Goal: Task Accomplishment & Management: Manage account settings

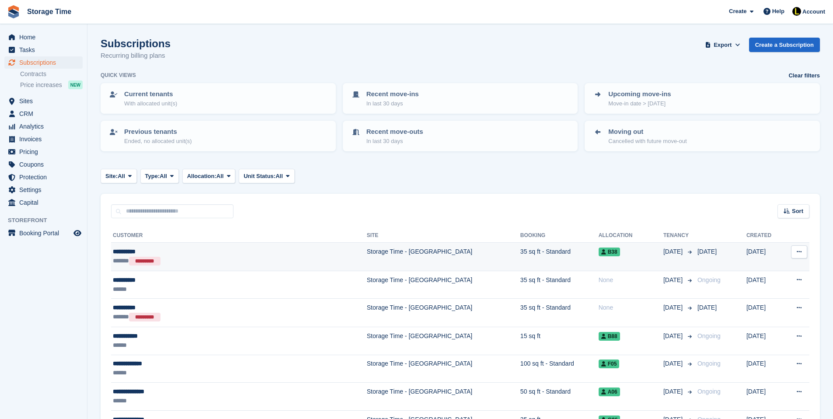
click at [220, 247] on div "**********" at bounding box center [200, 251] width 174 height 9
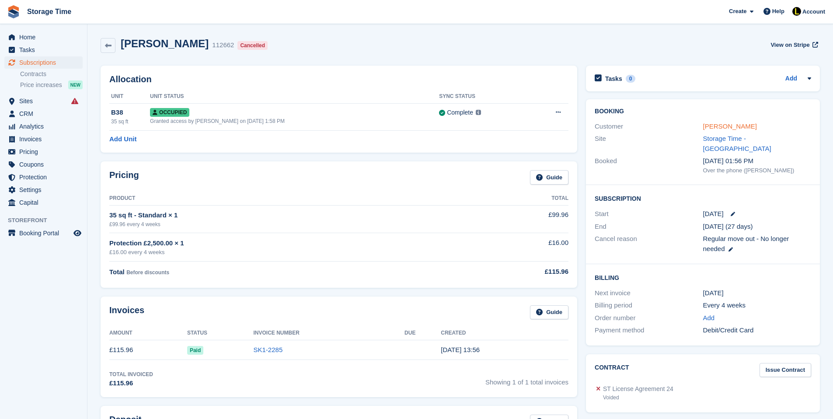
click at [719, 125] on link "Kotty Pope" at bounding box center [730, 125] width 54 height 7
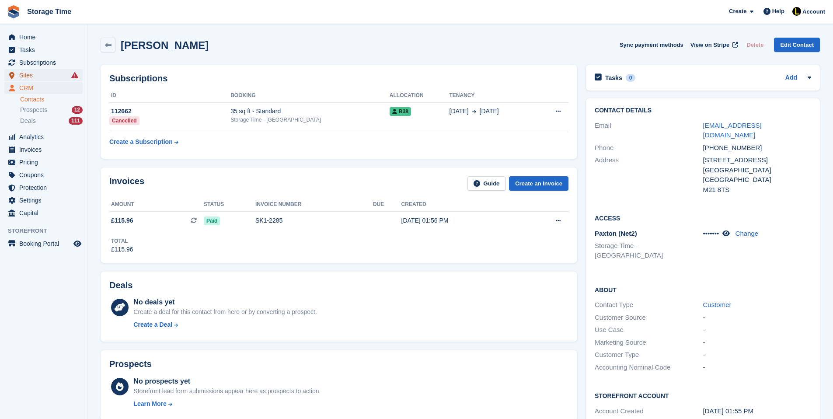
click at [59, 76] on span "Sites" at bounding box center [45, 75] width 52 height 12
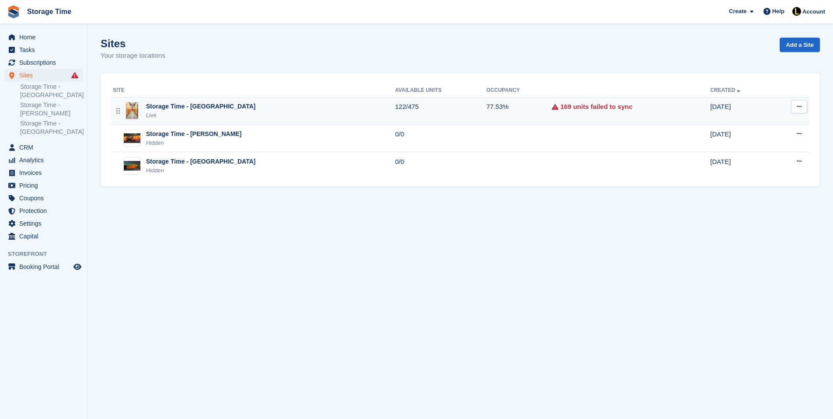
click at [259, 101] on td "Storage Time - Stockport Live" at bounding box center [253, 111] width 284 height 28
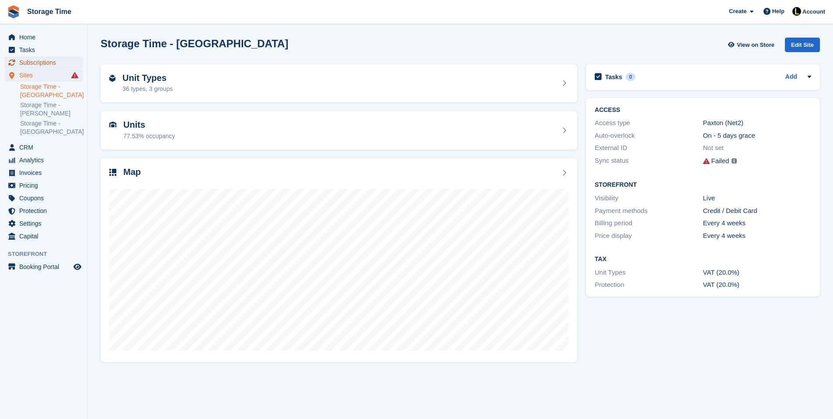
click at [44, 61] on span "Subscriptions" at bounding box center [45, 62] width 52 height 12
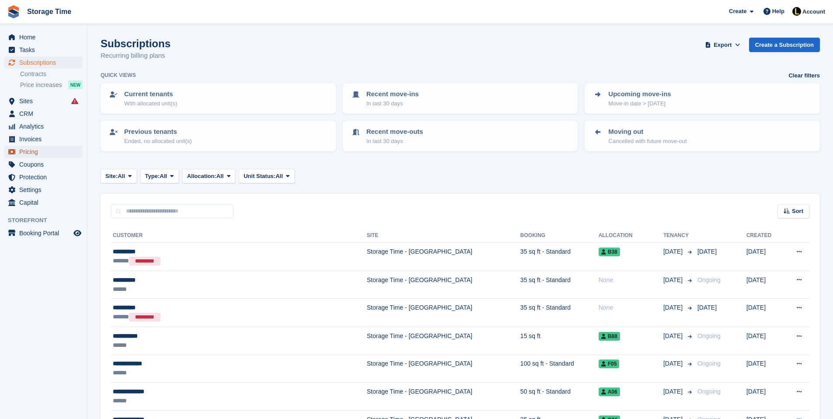
click at [32, 155] on span "Pricing" at bounding box center [45, 152] width 52 height 12
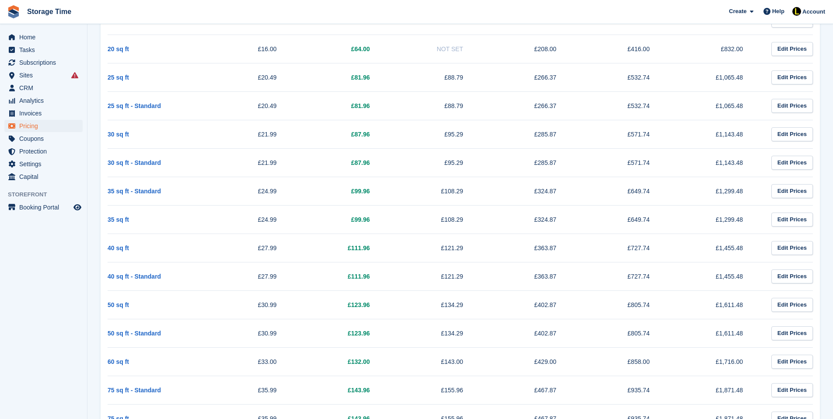
scroll to position [245, 0]
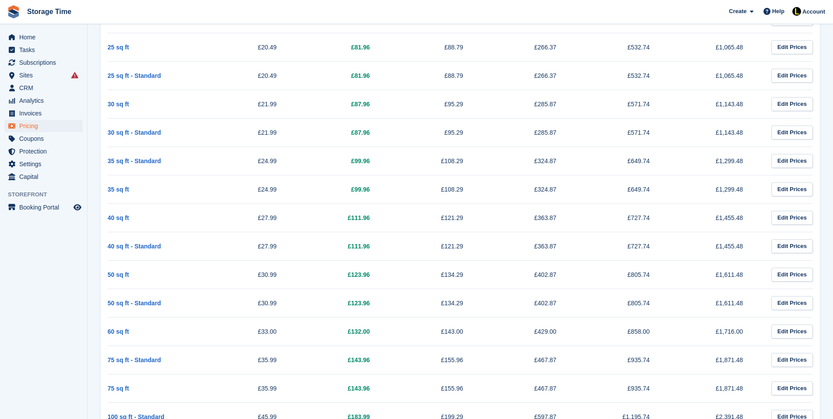
drag, startPoint x: 303, startPoint y: 312, endPoint x: 237, endPoint y: 297, distance: 67.7
click at [237, 297] on tr "50 sq ft - Standard £30.99 £123.96 £134.29 £402.87 £805.74 £1,611.48 Edit Prices" at bounding box center [460, 302] width 705 height 28
click at [322, 306] on td "£123.96" at bounding box center [340, 302] width 93 height 28
drag, startPoint x: 322, startPoint y: 306, endPoint x: 231, endPoint y: 295, distance: 91.6
click at [231, 295] on tr "50 sq ft - Standard £30.99 £123.96 £134.29 £402.87 £805.74 £1,611.48 Edit Prices" at bounding box center [460, 302] width 705 height 28
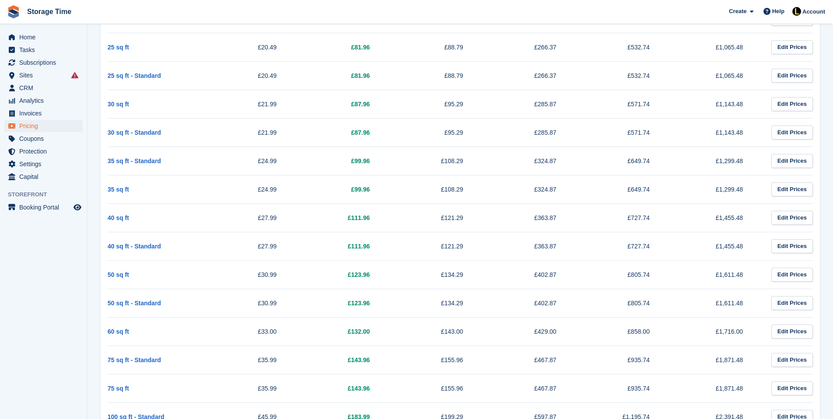
click at [231, 295] on td "£30.99" at bounding box center [247, 302] width 93 height 28
click at [47, 60] on span "Subscriptions" at bounding box center [45, 62] width 52 height 12
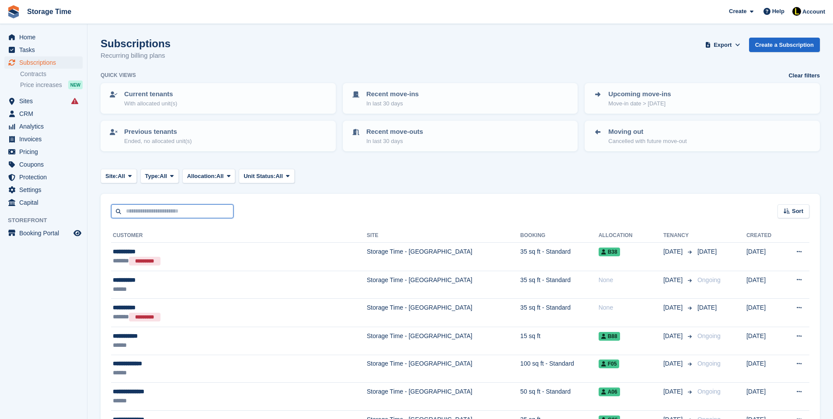
click at [145, 214] on input "text" at bounding box center [172, 211] width 122 height 14
type input "**********"
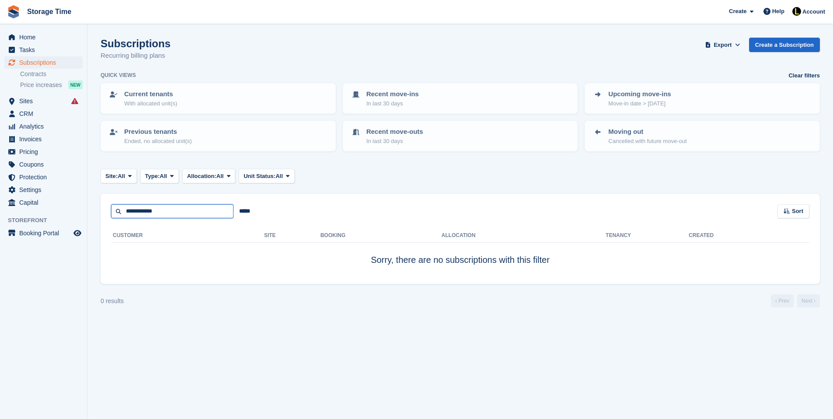
click at [163, 210] on input "**********" at bounding box center [172, 211] width 122 height 14
type input "******"
click at [172, 211] on input "******" at bounding box center [172, 211] width 122 height 14
type input "****"
drag, startPoint x: 178, startPoint y: 215, endPoint x: 52, endPoint y: 215, distance: 126.8
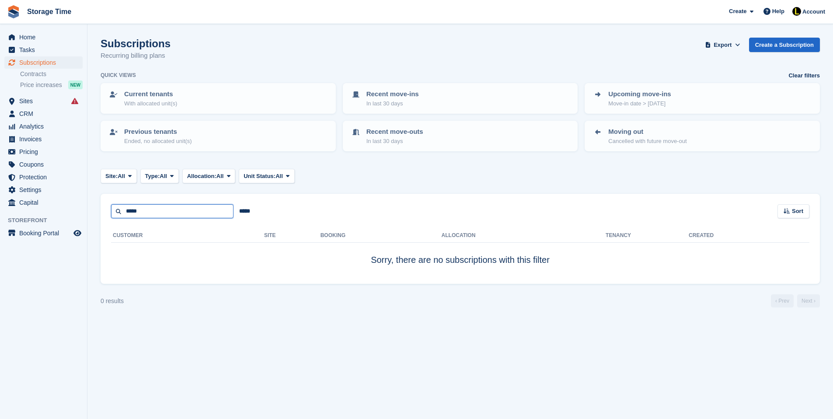
click at [52, 215] on div "Home Tasks Subscriptions Subscriptions Subscriptions Contracts Price increases …" at bounding box center [416, 209] width 833 height 419
type input "*"
type input "*******"
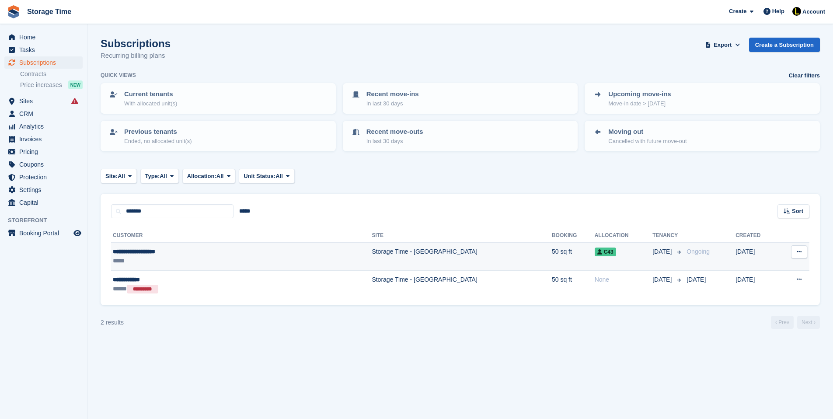
click at [251, 256] on div "*****" at bounding box center [188, 260] width 151 height 9
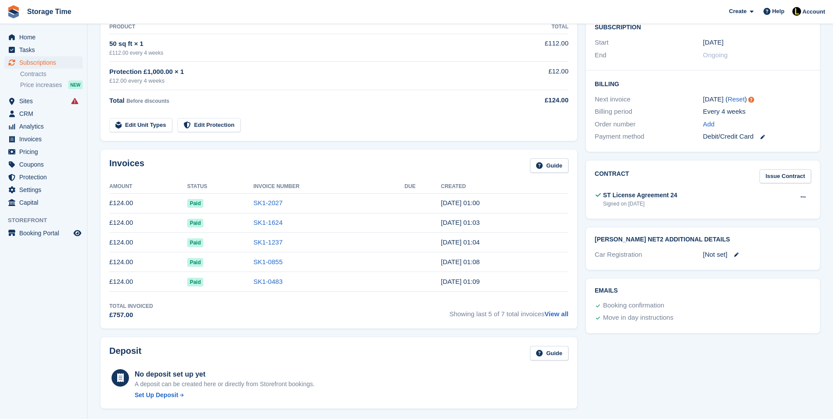
scroll to position [192, 0]
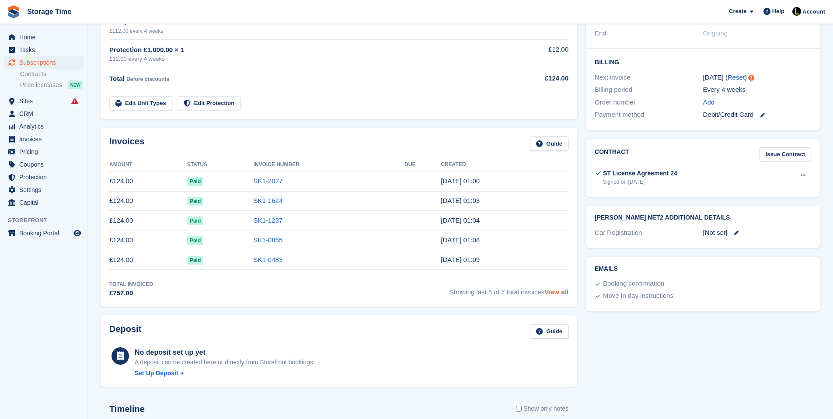
click at [549, 294] on link "View all" at bounding box center [556, 291] width 24 height 7
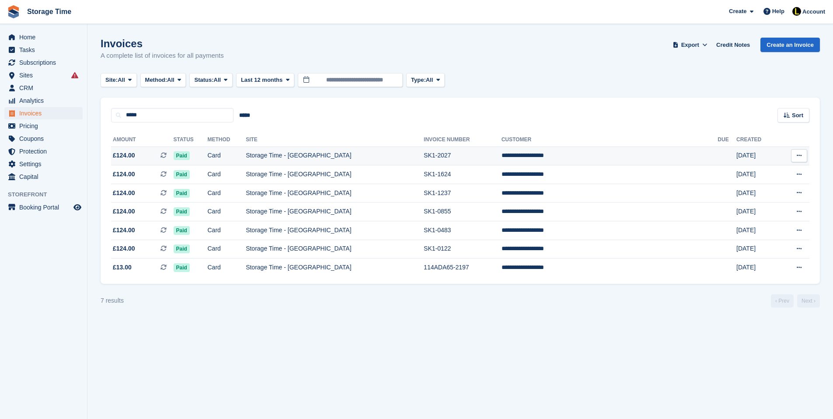
click at [246, 149] on td "Card" at bounding box center [227, 155] width 38 height 19
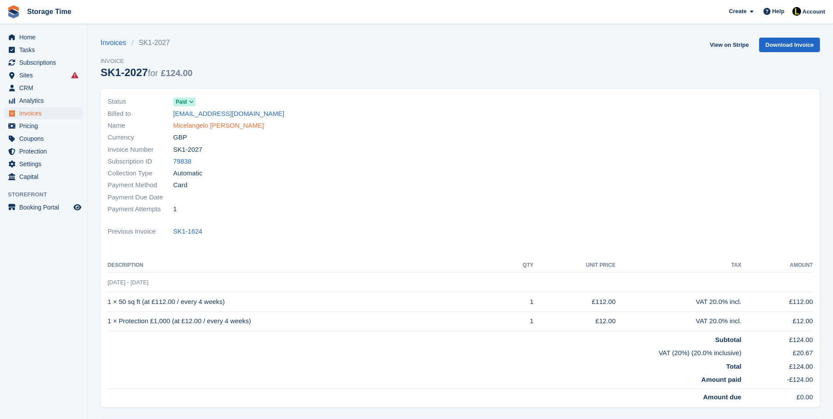
click at [205, 122] on link "Micelangelo Golding" at bounding box center [218, 126] width 91 height 10
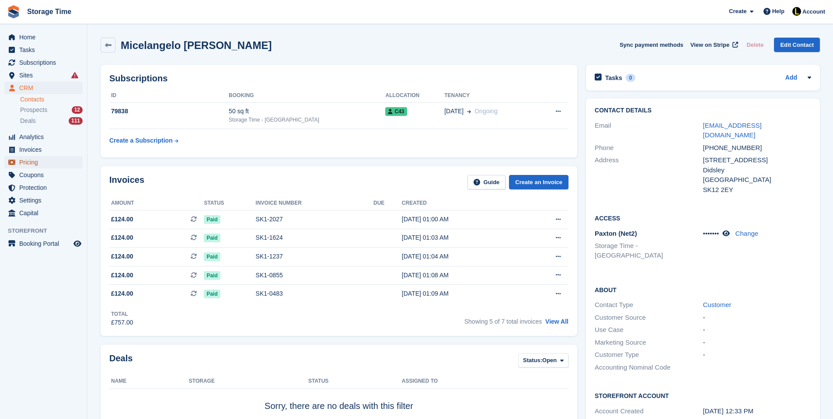
click at [42, 161] on span "Pricing" at bounding box center [45, 162] width 52 height 12
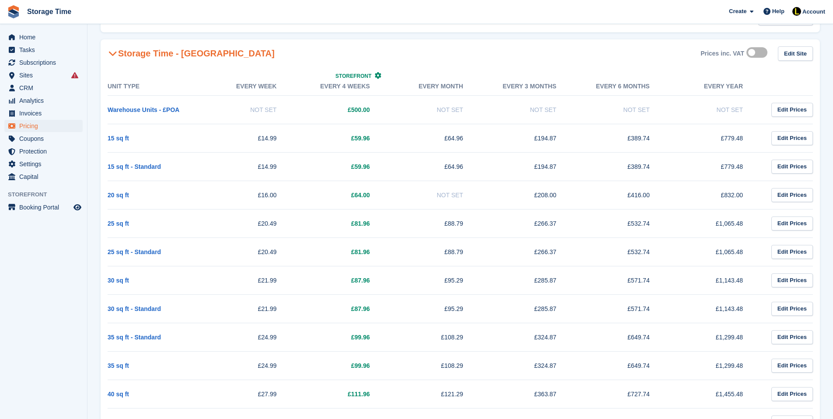
scroll to position [70, 0]
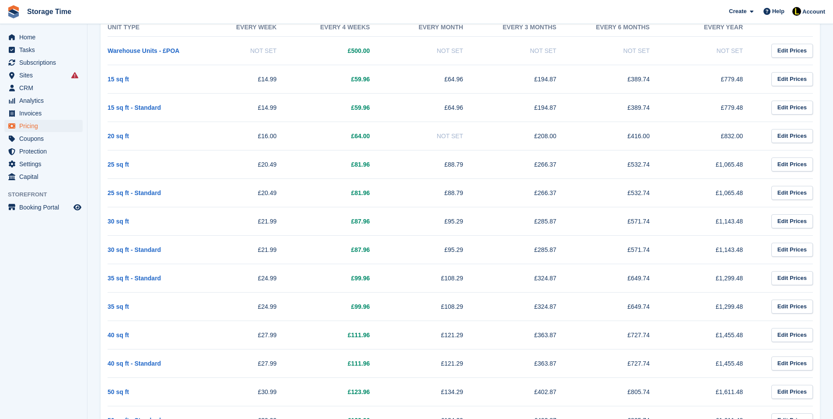
scroll to position [122, 0]
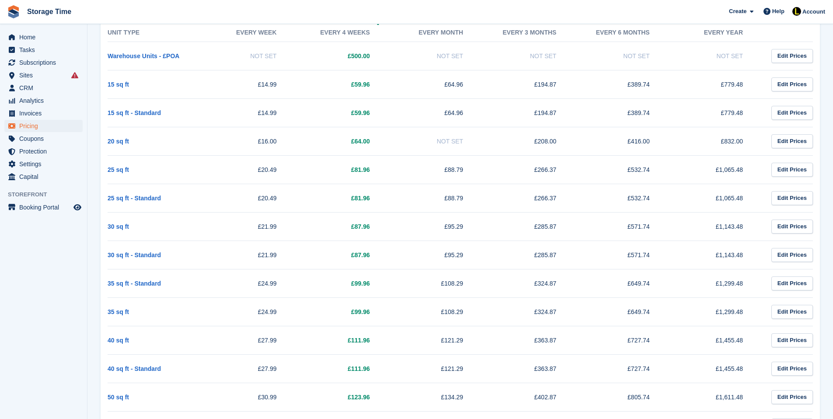
drag, startPoint x: 288, startPoint y: 205, endPoint x: 245, endPoint y: 203, distance: 42.9
click at [245, 203] on td "£20.49" at bounding box center [247, 198] width 93 height 28
click at [40, 59] on span "Subscriptions" at bounding box center [45, 62] width 52 height 12
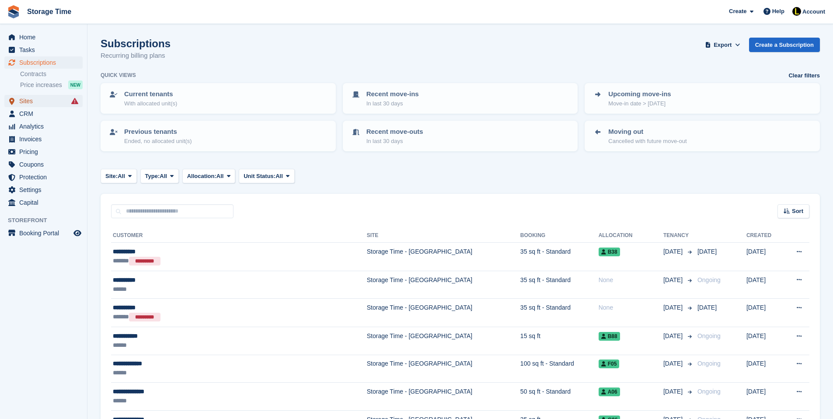
click at [64, 103] on span "Sites" at bounding box center [45, 101] width 52 height 12
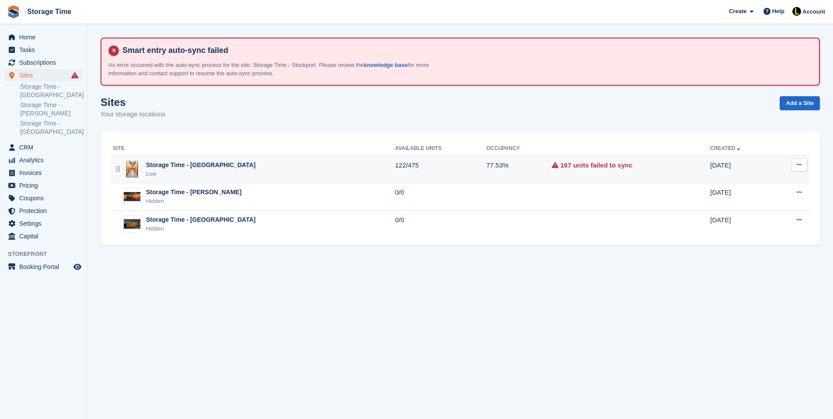
click at [502, 175] on td "77.53%" at bounding box center [519, 170] width 66 height 28
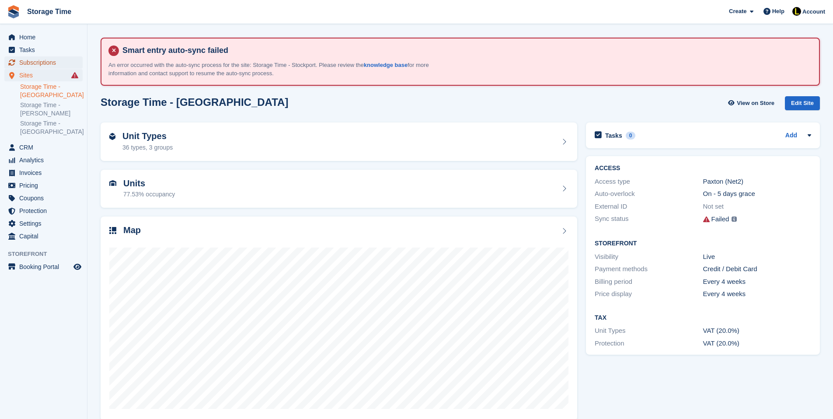
click at [60, 63] on span "Subscriptions" at bounding box center [45, 62] width 52 height 12
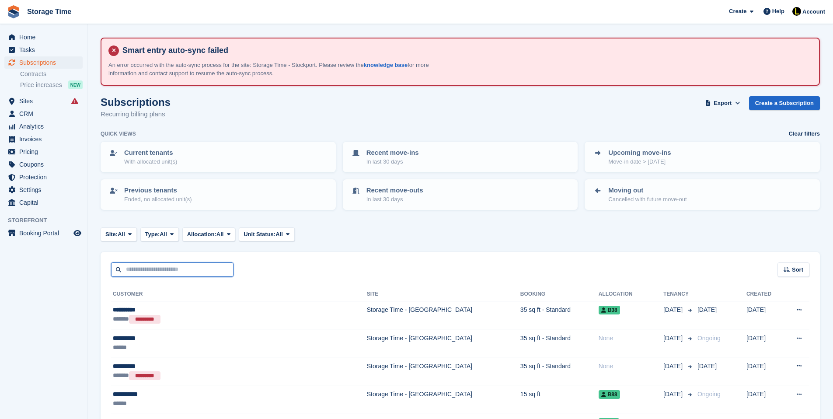
click at [150, 268] on input "text" at bounding box center [172, 269] width 122 height 14
type input "****"
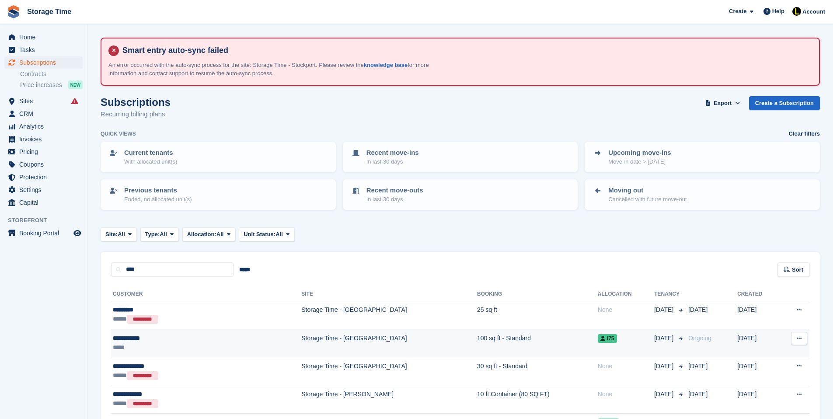
click at [301, 343] on td "Storage Time - [GEOGRAPHIC_DATA]" at bounding box center [389, 343] width 176 height 28
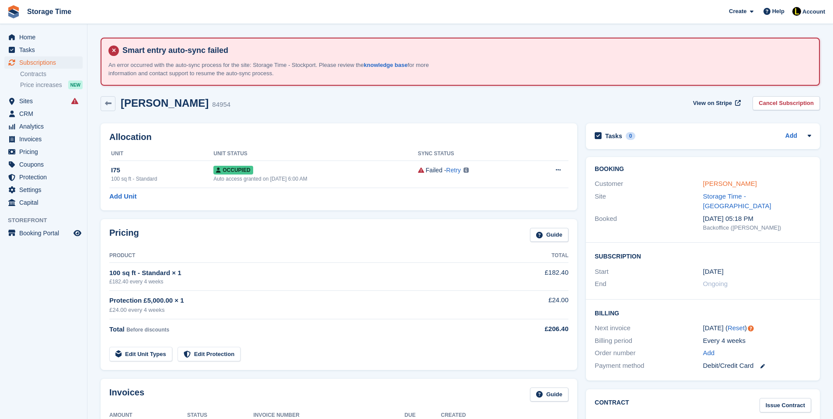
click at [711, 186] on link "[PERSON_NAME]" at bounding box center [730, 183] width 54 height 7
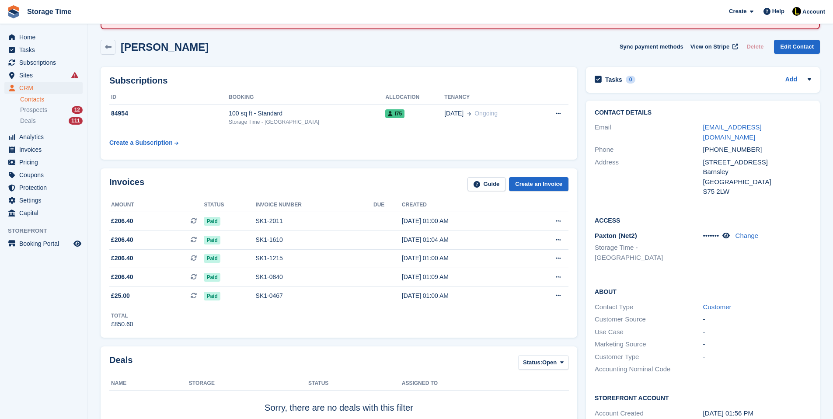
scroll to position [35, 0]
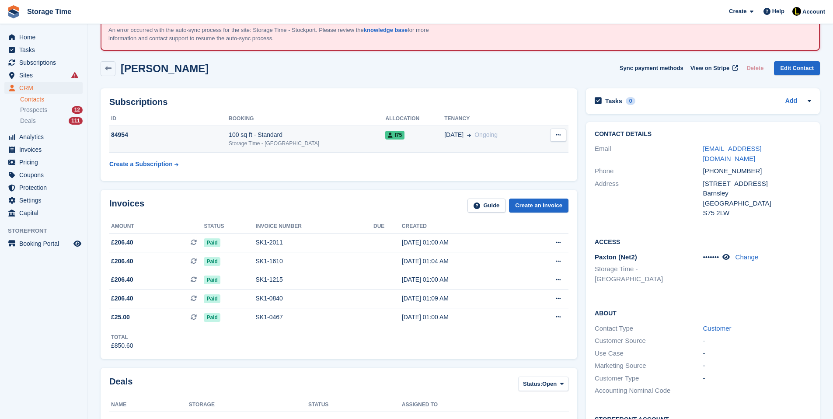
click at [390, 135] on div "I75" at bounding box center [414, 134] width 59 height 9
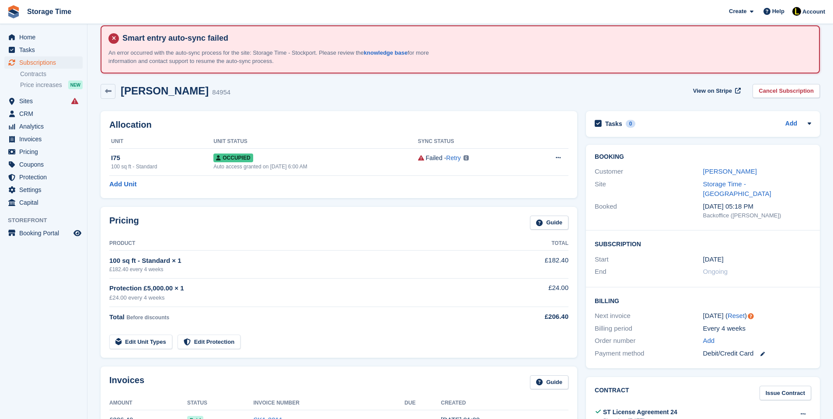
scroll to position [17, 0]
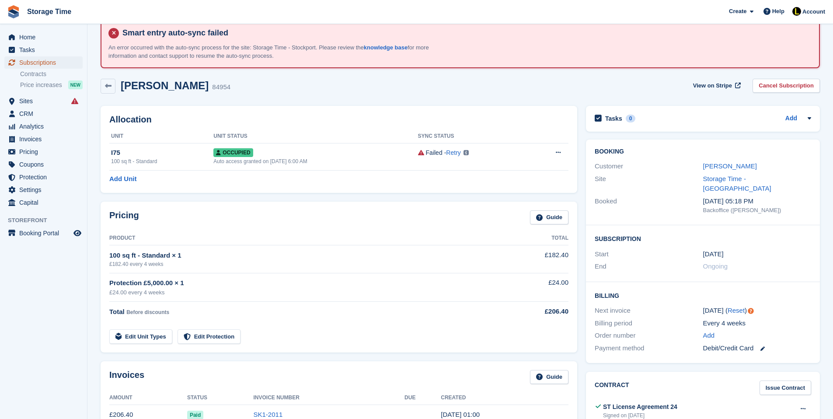
click at [57, 63] on span "Subscriptions" at bounding box center [45, 62] width 52 height 12
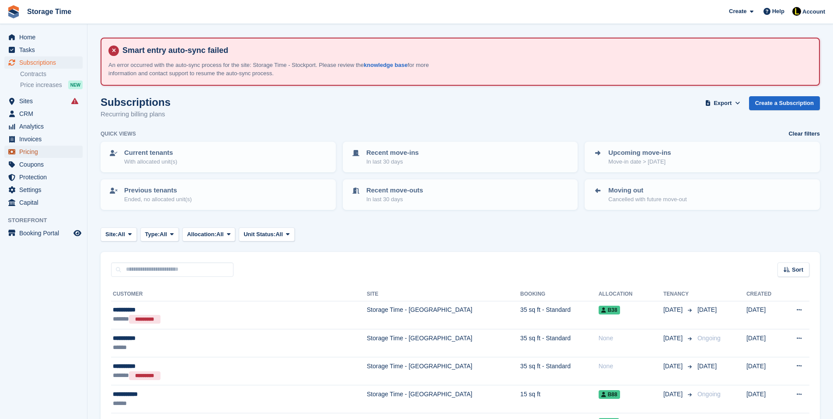
click at [24, 149] on span "Pricing" at bounding box center [45, 152] width 52 height 12
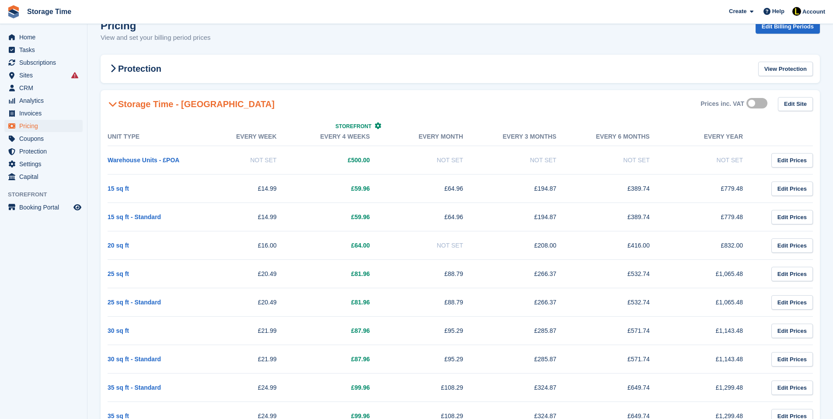
scroll to position [70, 0]
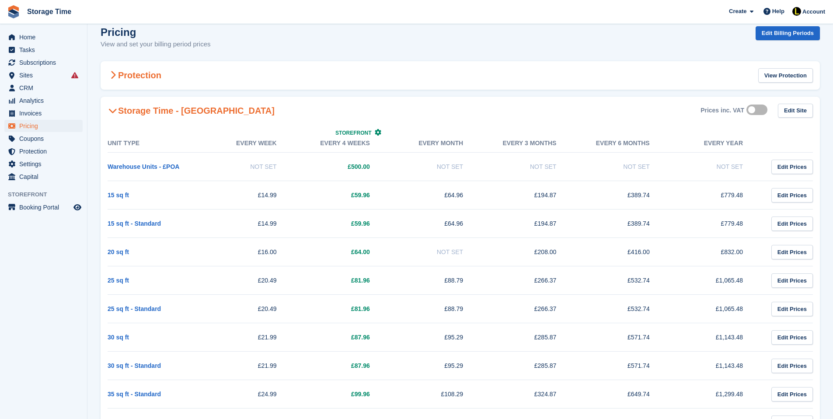
click at [110, 72] on icon at bounding box center [113, 75] width 6 height 9
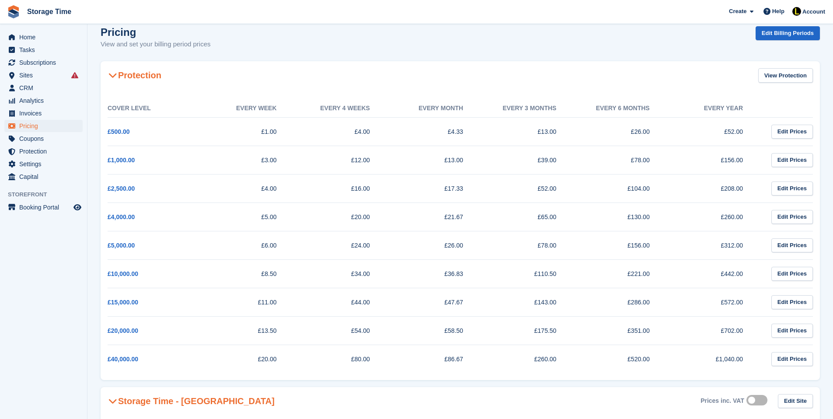
drag, startPoint x: 334, startPoint y: 186, endPoint x: 353, endPoint y: 189, distance: 19.5
click at [353, 189] on td "£16.00" at bounding box center [340, 188] width 93 height 28
click at [381, 193] on td "£16.00" at bounding box center [340, 188] width 93 height 28
drag, startPoint x: 386, startPoint y: 244, endPoint x: 340, endPoint y: 244, distance: 45.5
click at [340, 244] on td "£24.00" at bounding box center [340, 245] width 93 height 28
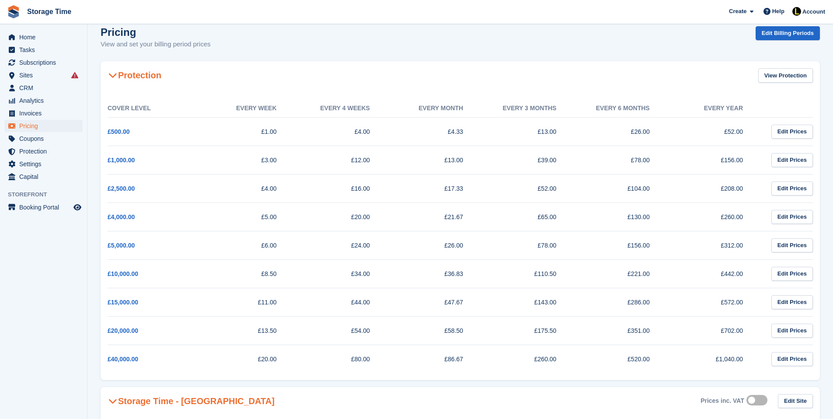
click at [344, 244] on td "£24.00" at bounding box center [340, 245] width 93 height 28
drag, startPoint x: 376, startPoint y: 184, endPoint x: 342, endPoint y: 183, distance: 34.1
click at [342, 183] on td "£16.00" at bounding box center [340, 188] width 93 height 28
click at [46, 60] on span "Subscriptions" at bounding box center [45, 62] width 52 height 12
